Goal: Navigation & Orientation: Find specific page/section

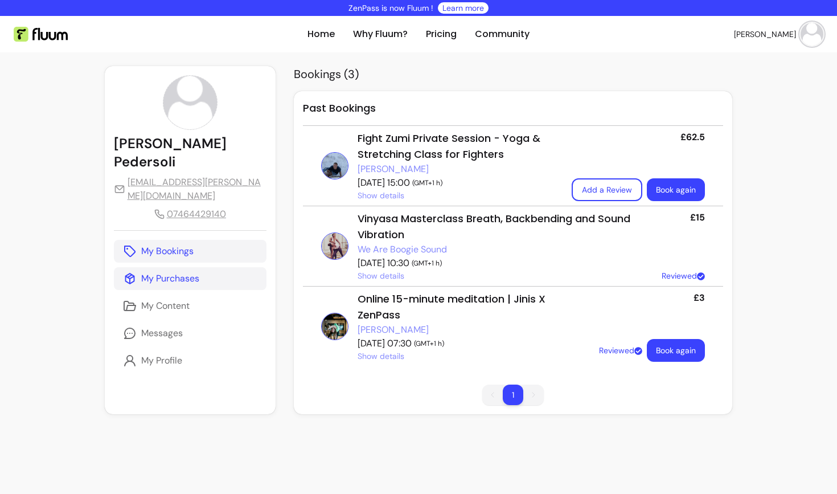
click at [183, 277] on p "My Purchases" at bounding box center [170, 279] width 58 height 14
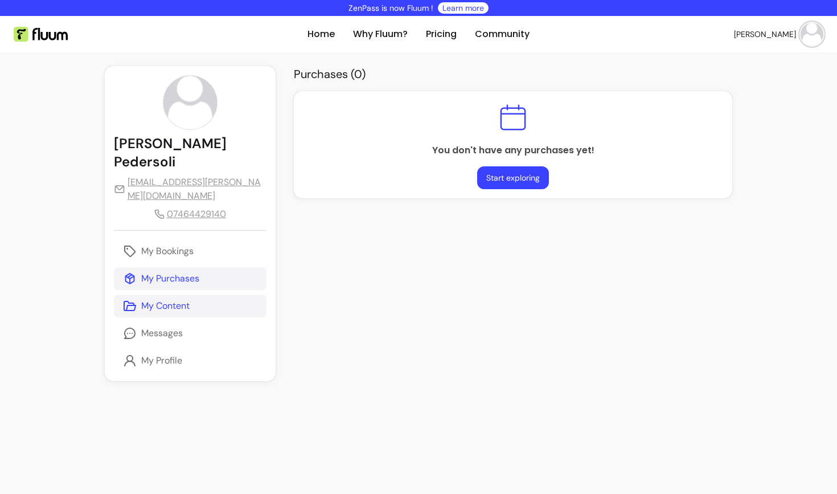
click at [171, 299] on link "My Content" at bounding box center [190, 305] width 153 height 23
click at [166, 330] on p "Messages" at bounding box center [162, 333] width 42 height 14
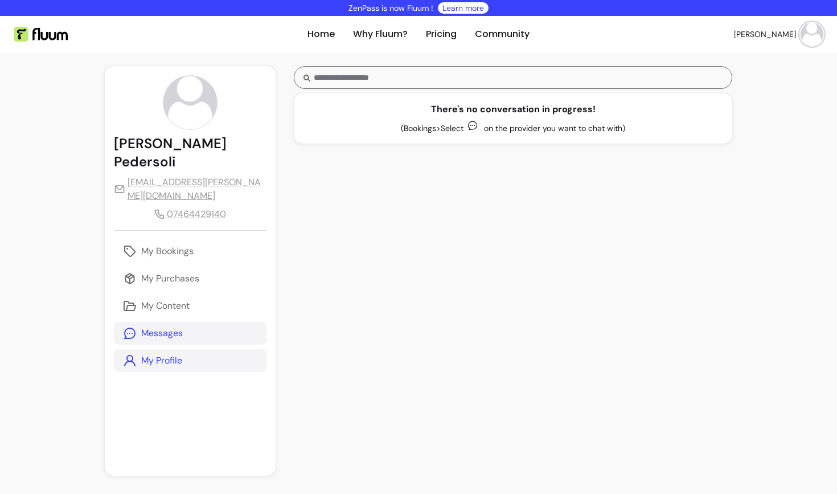
click at [158, 356] on p "My Profile" at bounding box center [161, 361] width 41 height 14
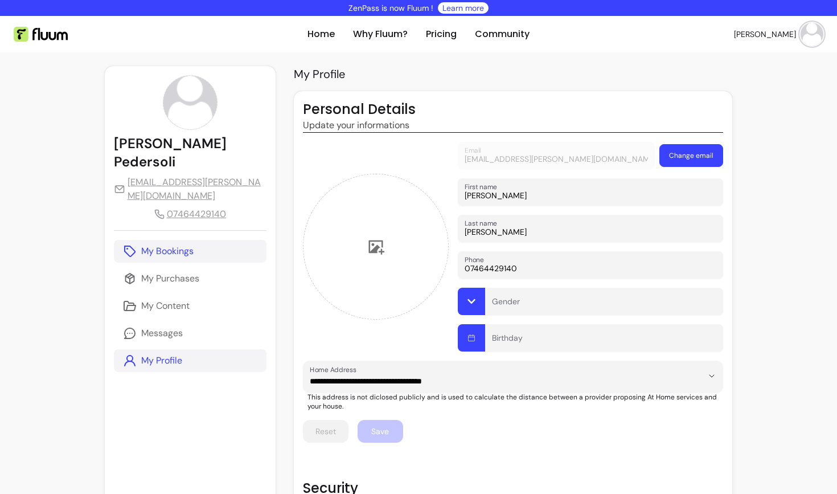
click at [149, 260] on link "My Bookings" at bounding box center [190, 251] width 153 height 23
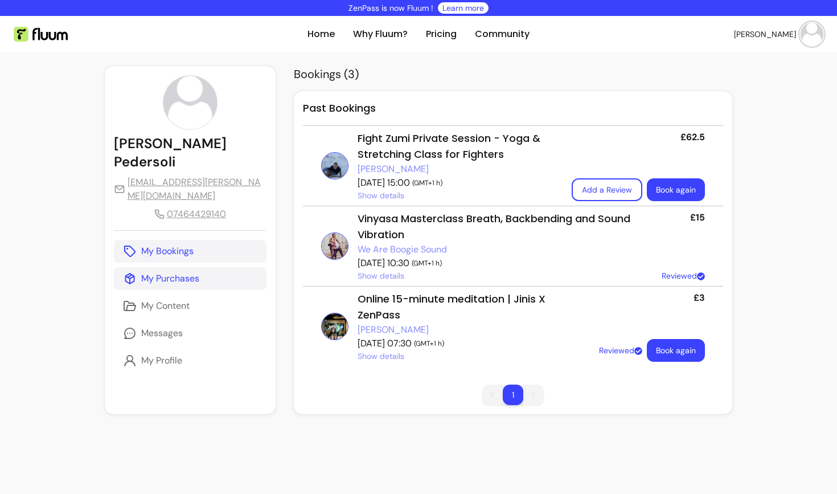
click at [173, 279] on p "My Purchases" at bounding box center [170, 279] width 58 height 14
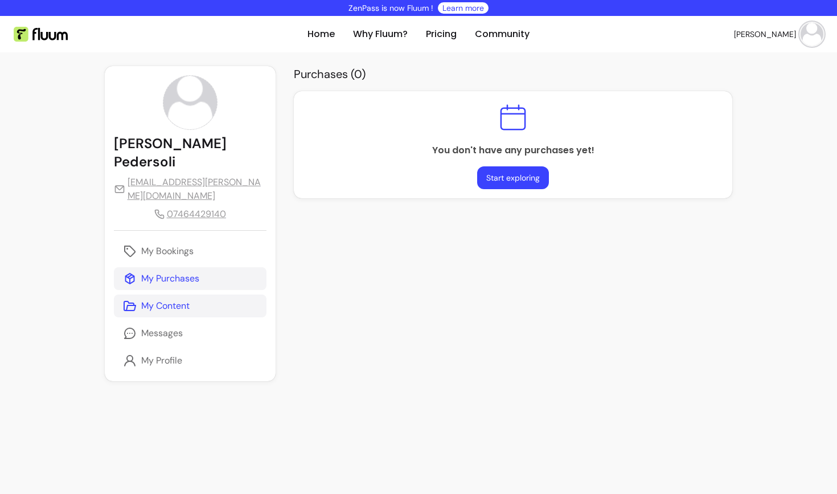
click at [203, 306] on link "My Content" at bounding box center [190, 305] width 153 height 23
click at [188, 253] on p "My Bookings" at bounding box center [167, 251] width 52 height 14
